Goal: Use online tool/utility: Utilize a website feature to perform a specific function

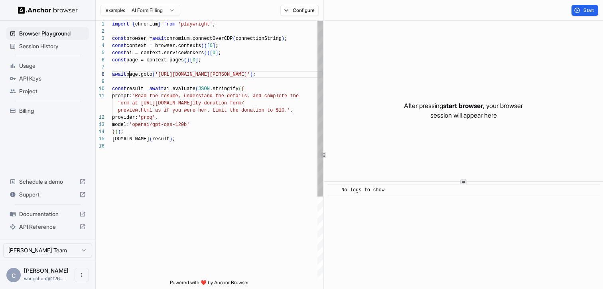
scroll to position [50, 0]
drag, startPoint x: 130, startPoint y: 73, endPoint x: 290, endPoint y: 84, distance: 160.0
click at [297, 73] on div "await page.goto ( '[URL][DOMAIN_NAME][PERSON_NAME]' ) ;" at bounding box center [217, 74] width 211 height 7
click at [250, 156] on div "import { chromium } from 'playwright' ; const browser = await chromium.connectO…" at bounding box center [217, 211] width 211 height 381
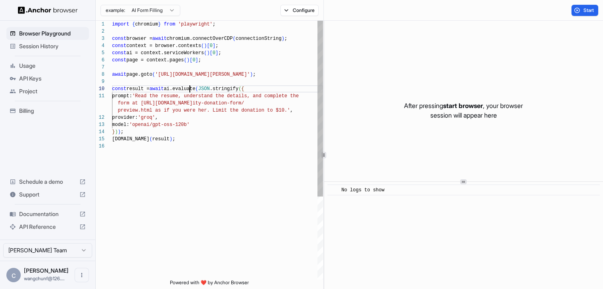
click at [189, 87] on div "import { chromium } from 'playwright' ; const browser = await chromium.connectO…" at bounding box center [217, 211] width 211 height 381
type textarea "**********"
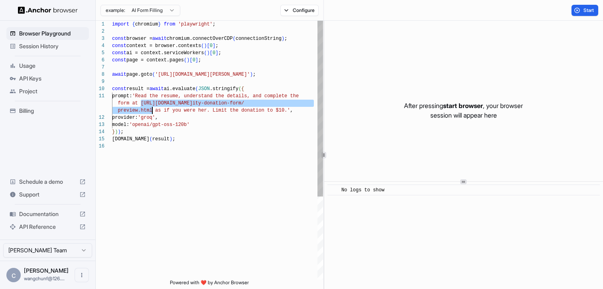
drag, startPoint x: 142, startPoint y: 104, endPoint x: 151, endPoint y: 109, distance: 10.9
click at [151, 109] on div "import { chromium } from 'playwright' ; const browser = await chromium.connectO…" at bounding box center [217, 211] width 211 height 381
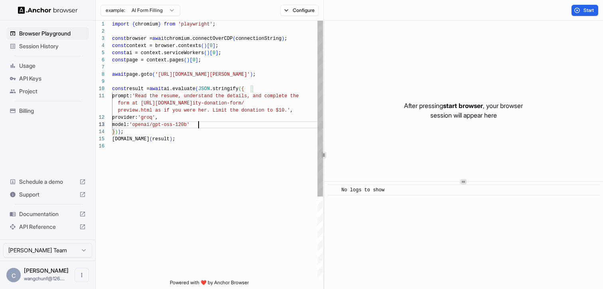
click at [205, 124] on div "import { chromium } from 'playwright' ; const browser = await chromium.connectO…" at bounding box center [217, 211] width 211 height 381
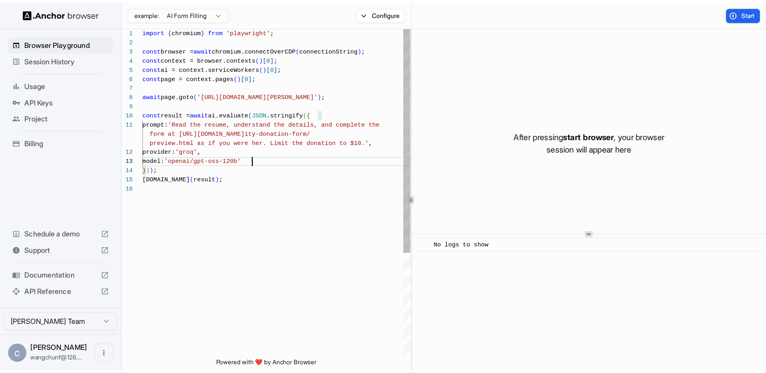
scroll to position [0, 0]
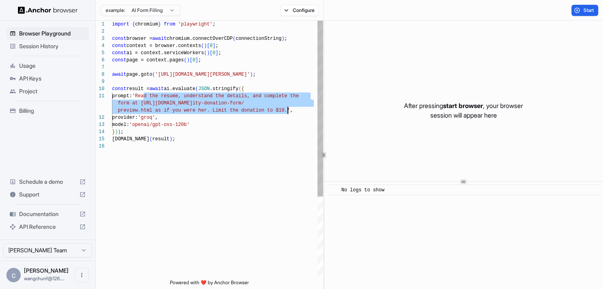
drag, startPoint x: 145, startPoint y: 94, endPoint x: 287, endPoint y: 108, distance: 143.1
click at [287, 108] on div "import { chromium } from 'playwright' ; const browser = await chromium.connectO…" at bounding box center [217, 211] width 211 height 381
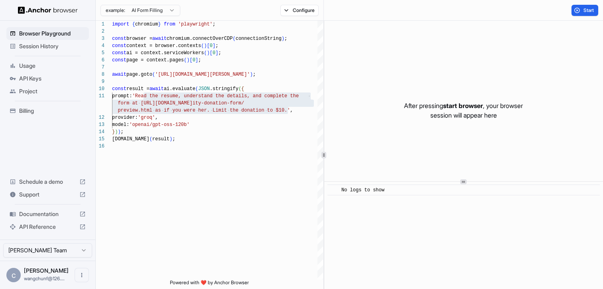
click at [412, 83] on div "After pressing start browser , your browser session will appear here" at bounding box center [463, 111] width 279 height 180
drag, startPoint x: 583, startPoint y: 10, endPoint x: 581, endPoint y: 14, distance: 4.5
click at [584, 10] on span "Start" at bounding box center [589, 10] width 11 height 6
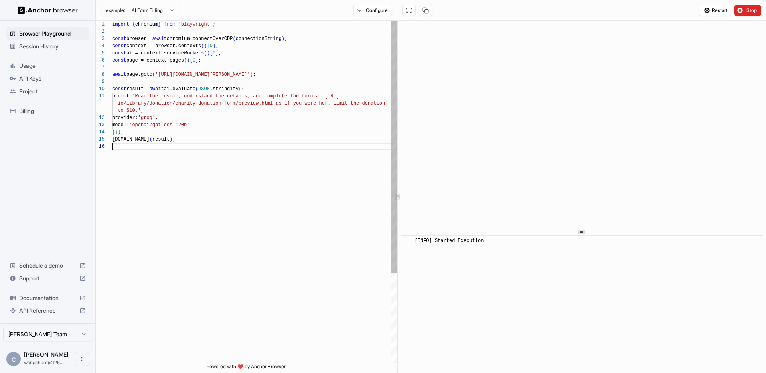
scroll to position [50, 0]
drag, startPoint x: 295, startPoint y: 152, endPoint x: 298, endPoint y: 155, distance: 4.2
click at [295, 152] on div "import { chromium } from 'playwright' ; const browser = await chromium.connectO…" at bounding box center [254, 253] width 285 height 465
click at [466, 244] on div "​ [INFO] Started Execution" at bounding box center [582, 240] width 362 height 11
click at [463, 241] on span "[INFO] Started Execution" at bounding box center [449, 241] width 69 height 6
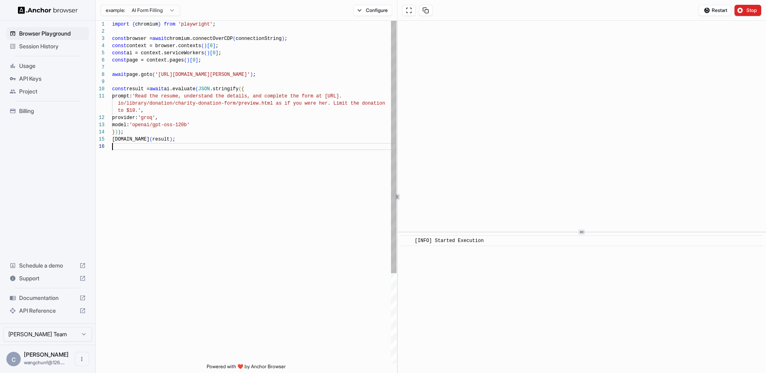
click at [324, 179] on div "import { chromium } from 'playwright' ; const browser = await chromium.connectO…" at bounding box center [254, 253] width 285 height 465
click at [535, 232] on div at bounding box center [582, 232] width 368 height 0
click at [455, 264] on div "​ [INFO] Started Execution" at bounding box center [582, 302] width 368 height 140
click at [276, 263] on div "import { chromium } from 'playwright' ; const browser = await chromium.connectO…" at bounding box center [254, 253] width 285 height 465
click at [354, 247] on div "import { chromium } from 'playwright' ; const browser = await chromium.connectO…" at bounding box center [254, 253] width 285 height 465
